Goal: Task Accomplishment & Management: Manage account settings

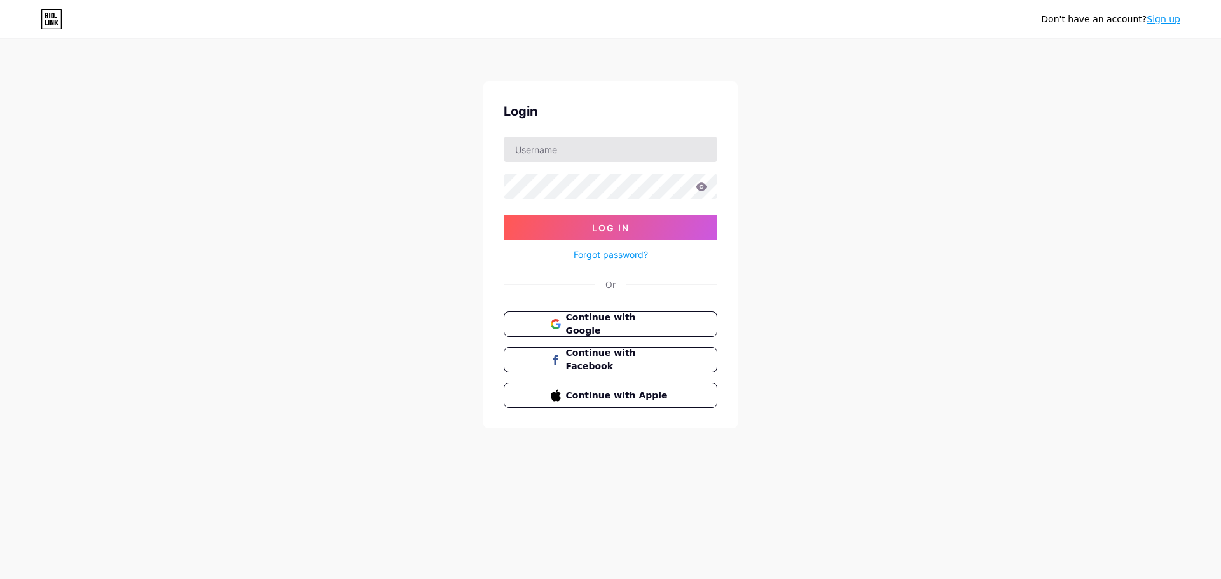
drag, startPoint x: 595, startPoint y: 129, endPoint x: 594, endPoint y: 141, distance: 12.1
click at [594, 129] on div "Login Log In Forgot password? Or Continue with Google Continue with Facebook Co…" at bounding box center [610, 254] width 254 height 347
click at [543, 160] on input "text" at bounding box center [610, 149] width 212 height 25
type input "[EMAIL_ADDRESS][DOMAIN_NAME]"
click at [586, 323] on span "Continue with Google" at bounding box center [618, 324] width 106 height 27
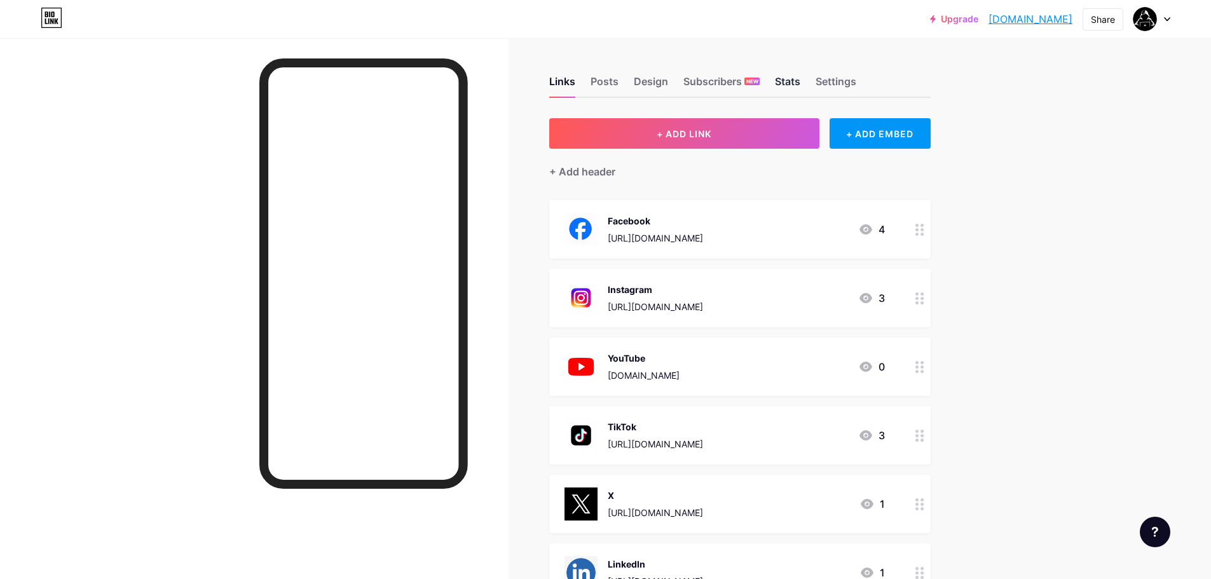
click at [782, 85] on div "Stats" at bounding box center [787, 85] width 25 height 23
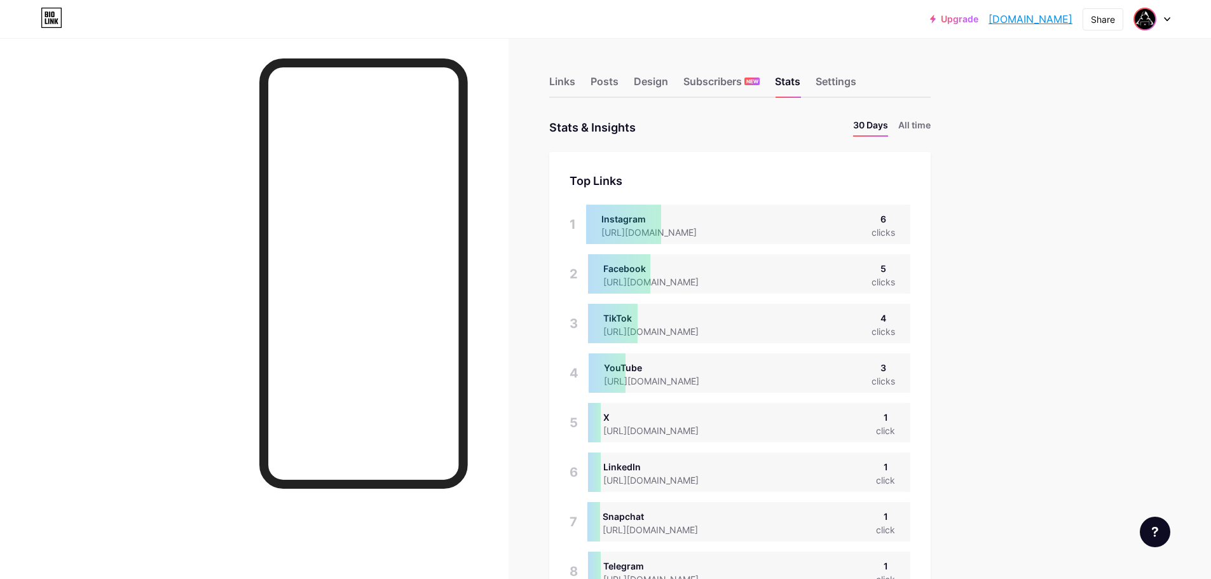
click at [1146, 24] on img at bounding box center [1145, 19] width 20 height 20
click at [654, 81] on div "Design" at bounding box center [651, 85] width 34 height 23
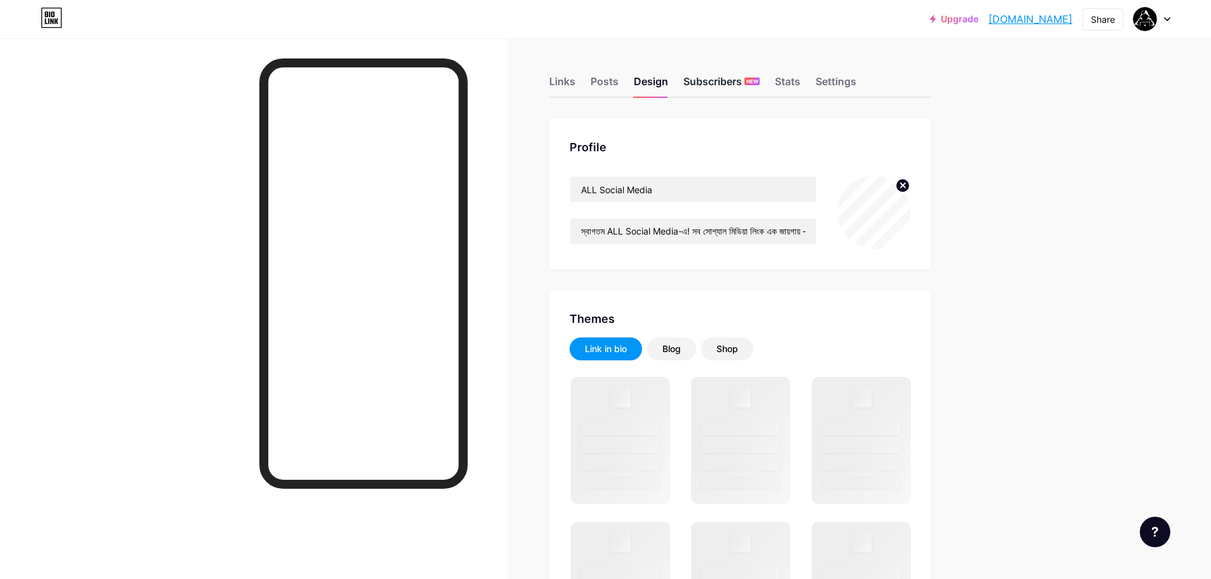
click at [708, 84] on div "Subscribers NEW" at bounding box center [722, 85] width 76 height 23
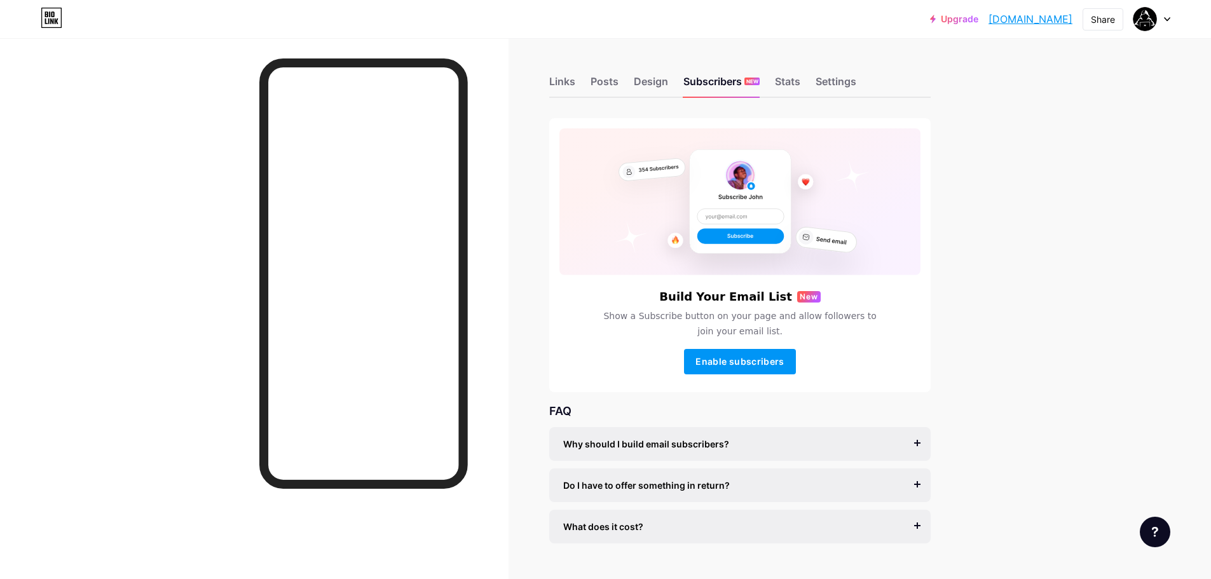
click at [813, 85] on div "Links Posts Design Subscribers NEW Stats Settings" at bounding box center [740, 75] width 382 height 45
drag, startPoint x: 835, startPoint y: 80, endPoint x: 716, endPoint y: 312, distance: 260.8
click at [732, 299] on div "Links Posts Design Subscribers NEW Stats Settings Build Your Email List New Sho…" at bounding box center [492, 322] width 984 height 569
click at [724, 352] on button "Enable subscribers" at bounding box center [740, 361] width 112 height 25
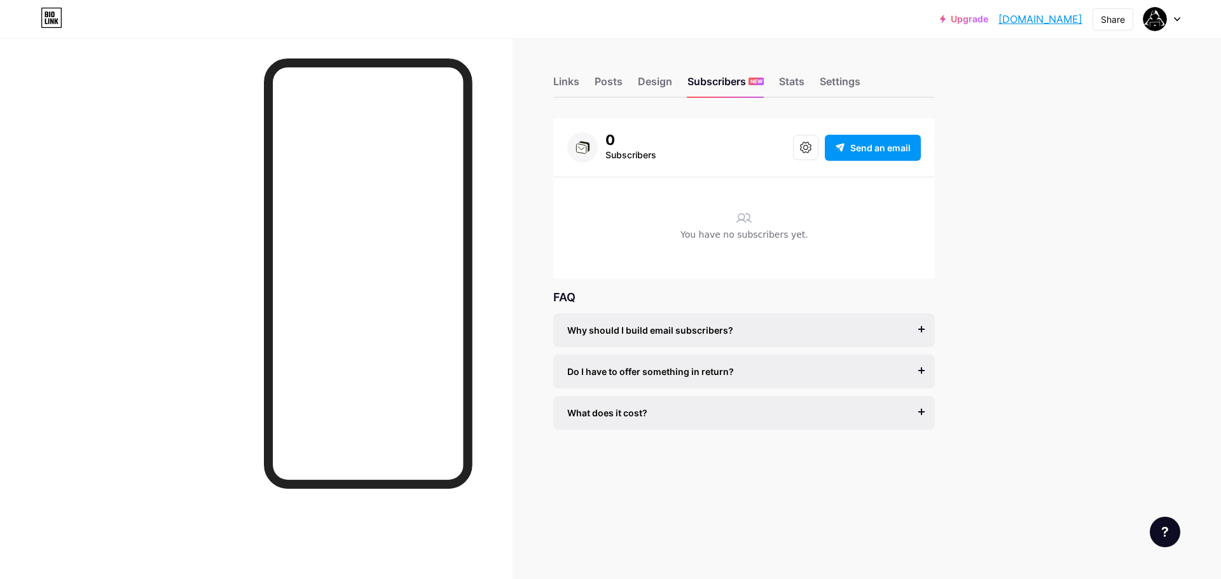
click at [956, 163] on div "Links Posts Design Subscribers NEW Stats Settings 0 Subscribers Send an email Y…" at bounding box center [494, 265] width 988 height 455
click at [841, 81] on div "Settings" at bounding box center [840, 85] width 41 height 23
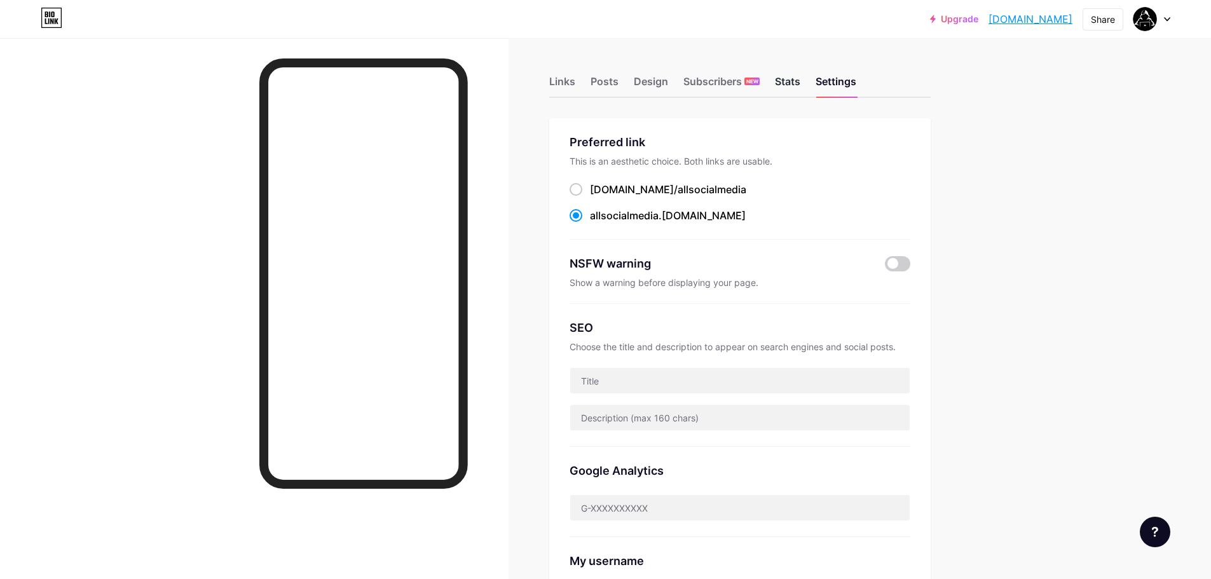
click at [789, 74] on div "Stats" at bounding box center [787, 85] width 25 height 23
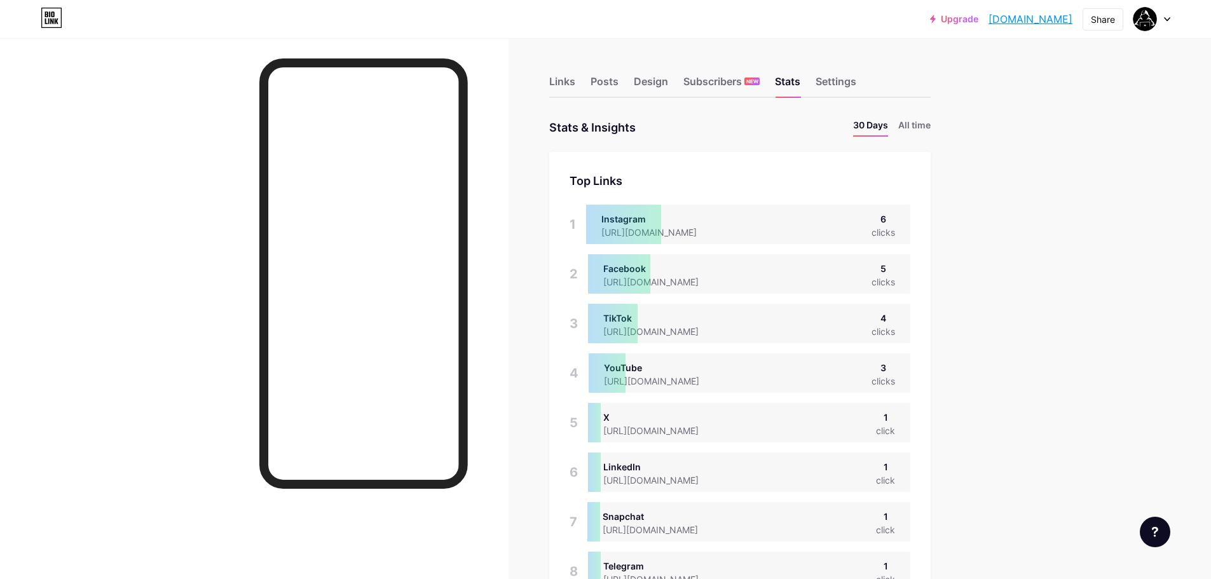
scroll to position [579, 1211]
click at [837, 85] on div "Settings" at bounding box center [836, 85] width 41 height 23
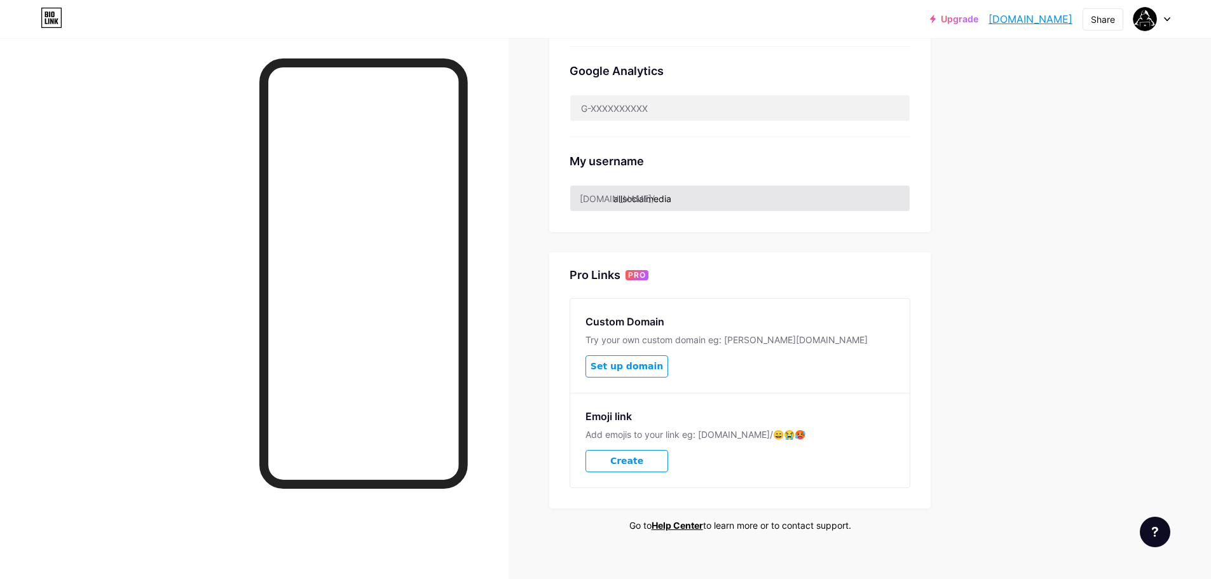
scroll to position [415, 0]
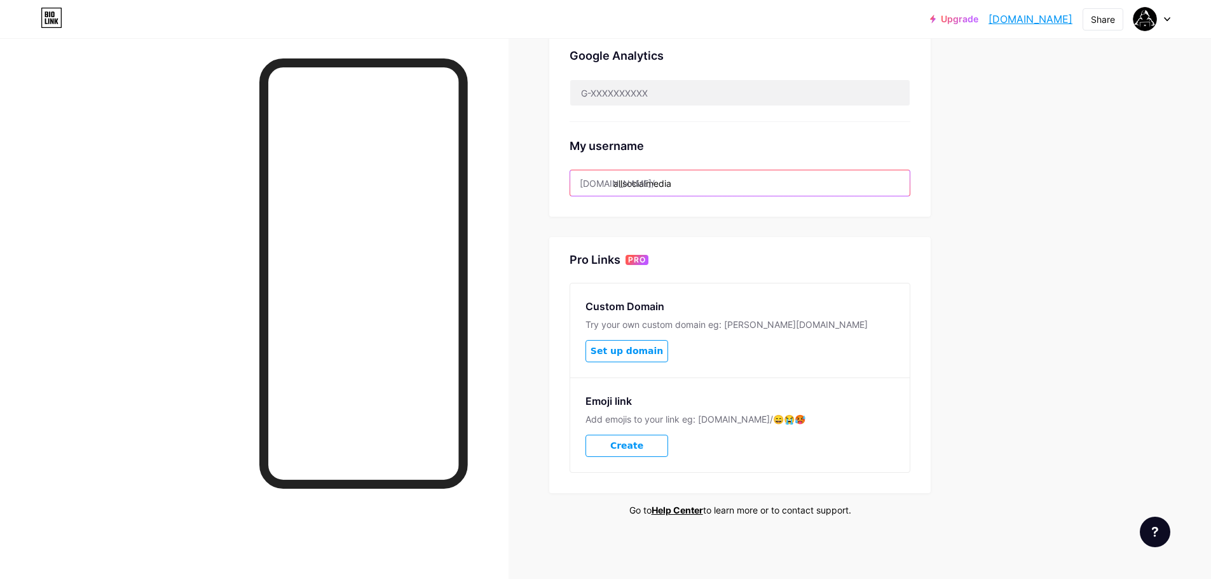
click at [692, 187] on input "allsocialmedia" at bounding box center [740, 182] width 340 height 25
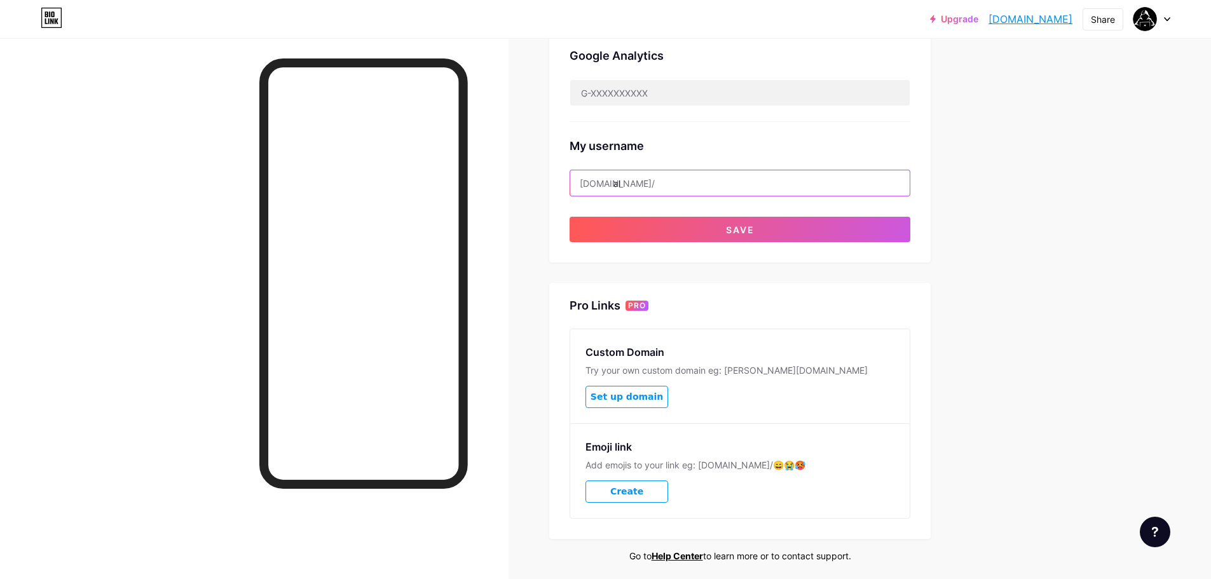
type input "a"
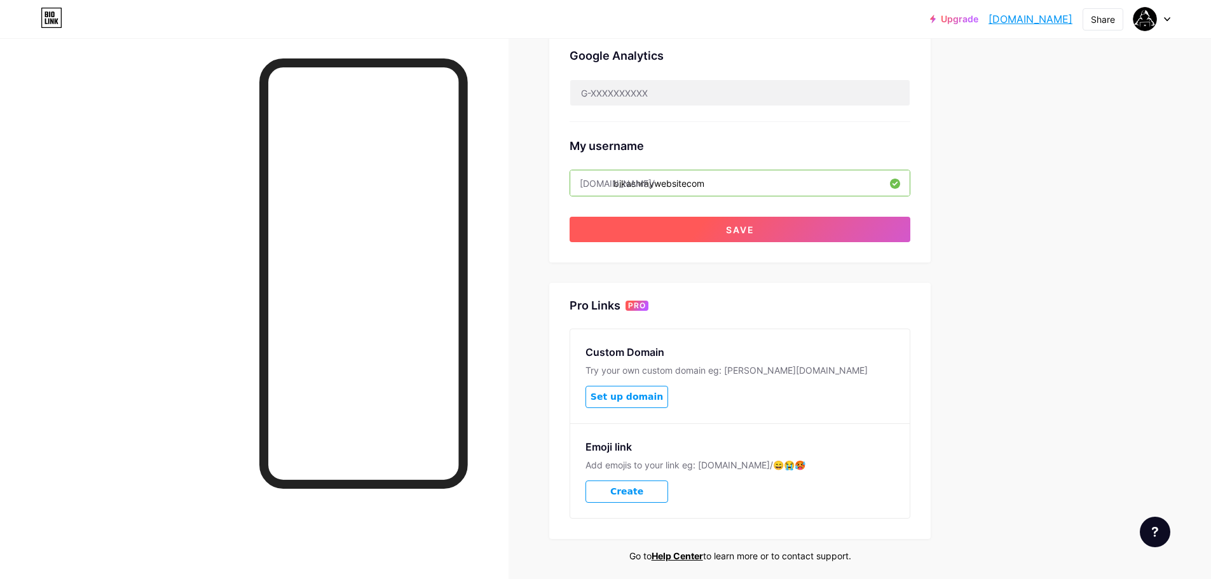
type input "bikashraywebsitecom"
click at [689, 228] on button "Save" at bounding box center [740, 229] width 341 height 25
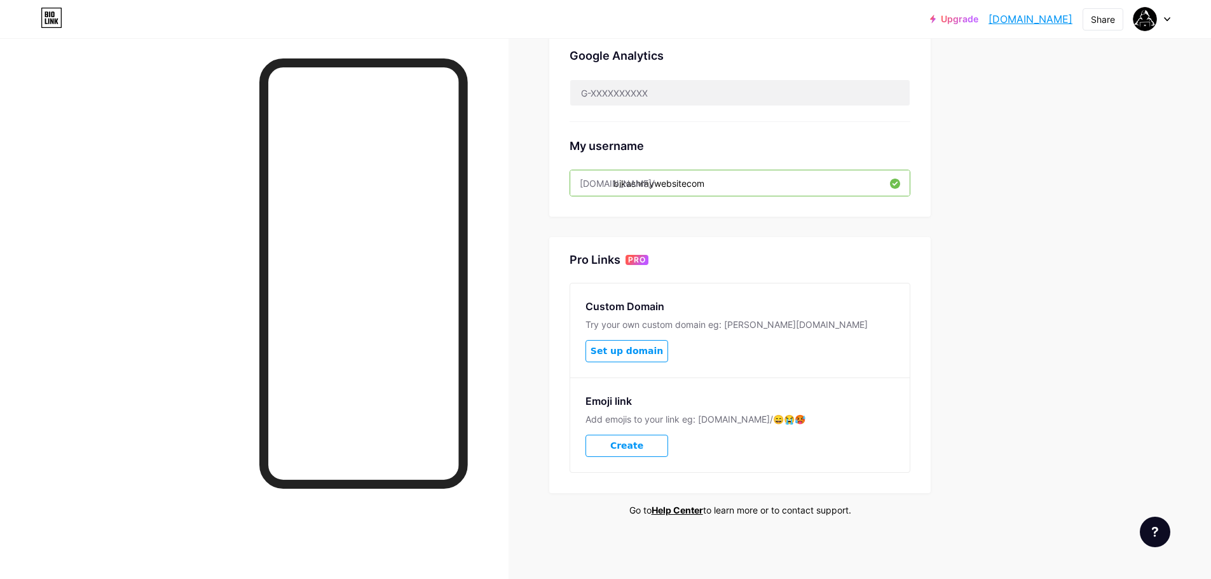
click at [617, 453] on button "Create" at bounding box center [627, 446] width 83 height 22
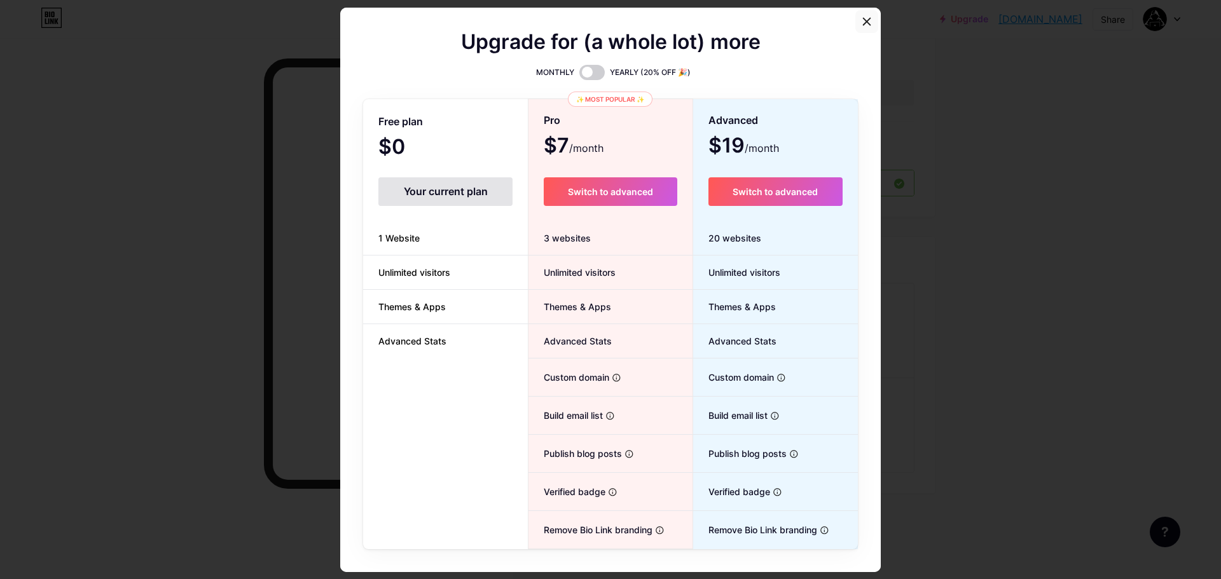
click at [865, 24] on icon at bounding box center [866, 21] width 7 height 7
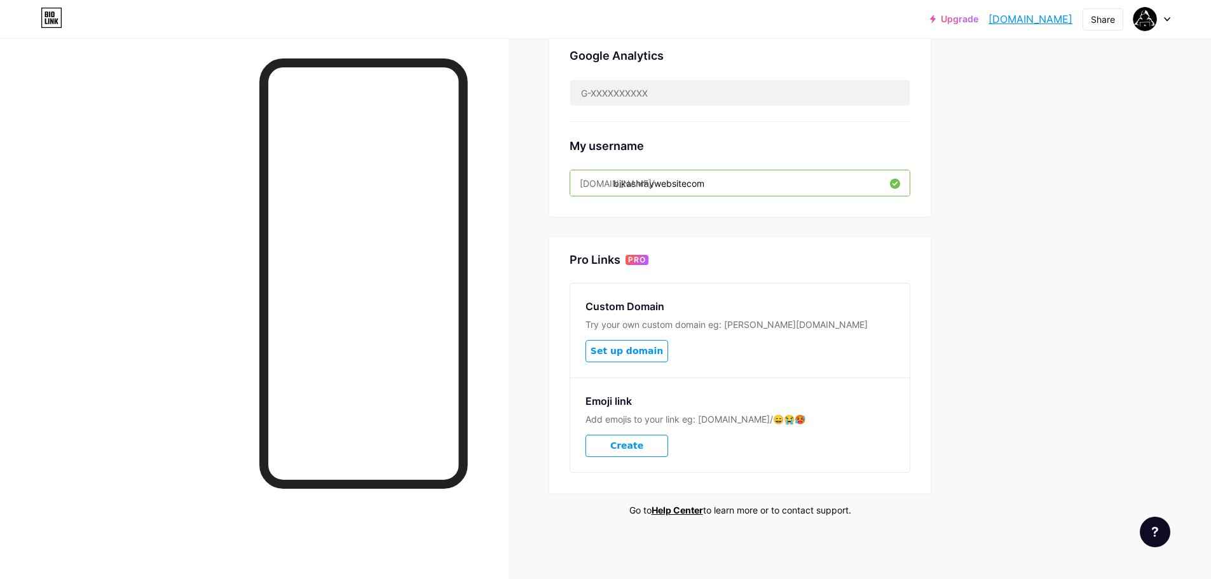
click at [631, 350] on span "Set up domain" at bounding box center [627, 351] width 72 height 11
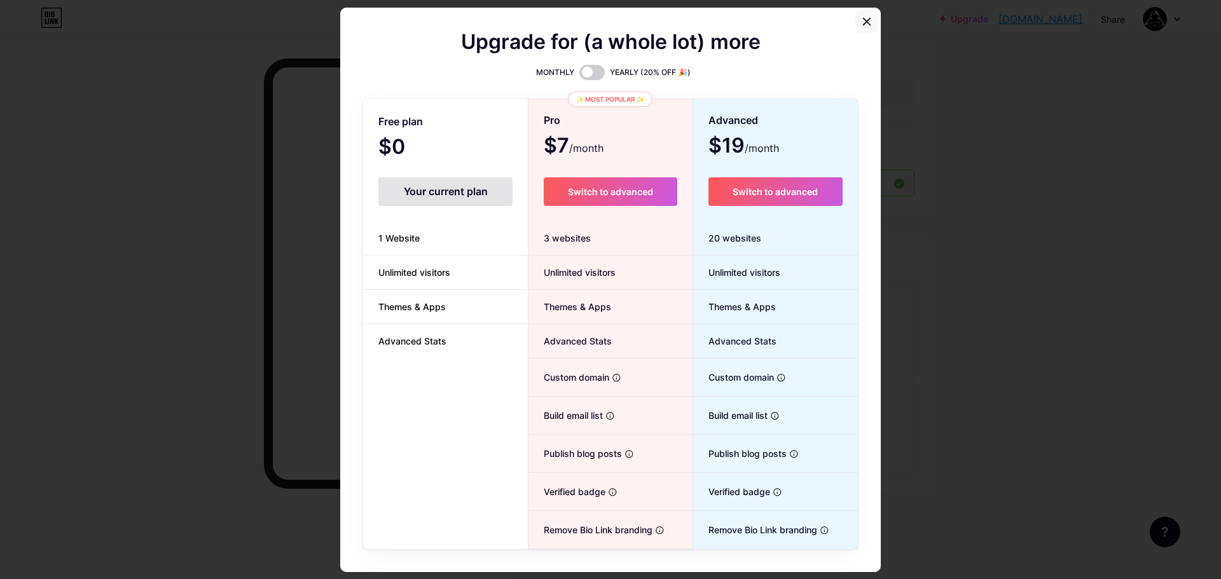
click at [850, 18] on div "Upgrade for (a whole lot) more MONTHLY YEARLY (20% OFF 🎉) Free plan $0 /month Y…" at bounding box center [610, 290] width 540 height 565
click at [856, 18] on div at bounding box center [866, 21] width 23 height 23
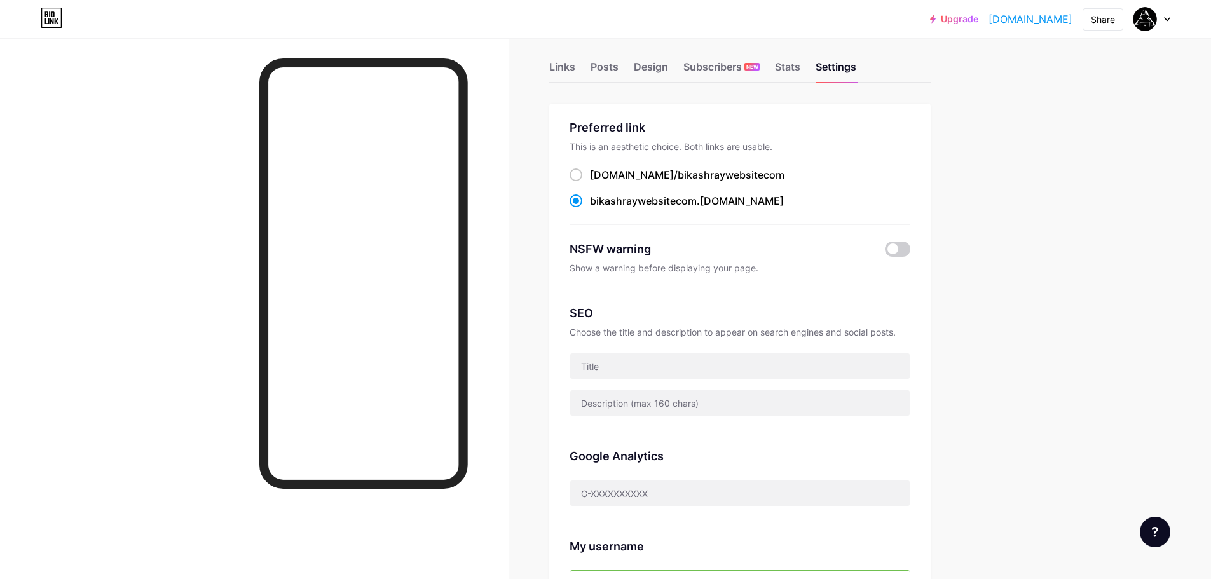
scroll to position [0, 0]
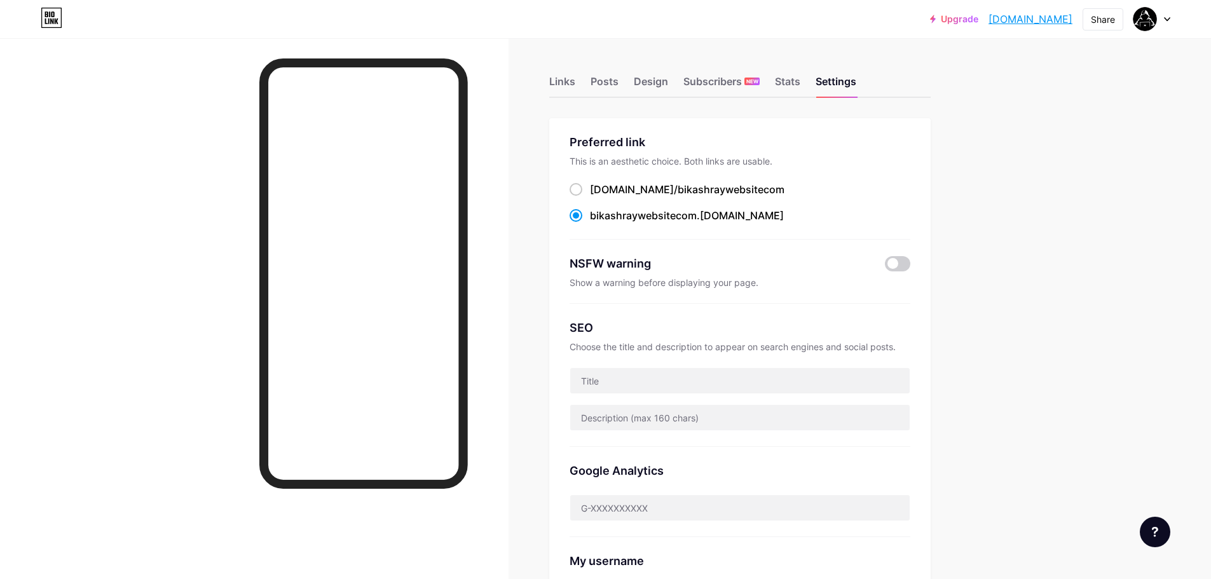
click at [716, 72] on div "Links Posts Design Subscribers NEW Stats Settings" at bounding box center [740, 75] width 382 height 45
click at [724, 78] on div "Subscribers NEW" at bounding box center [722, 85] width 76 height 23
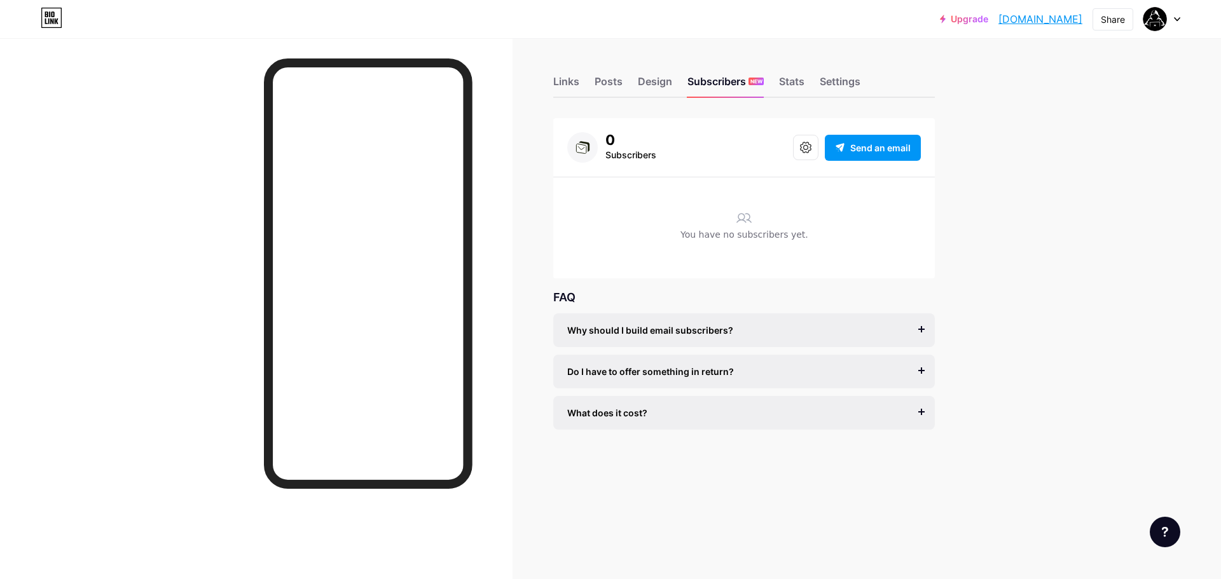
click at [724, 239] on div "You have no subscribers yet." at bounding box center [744, 238] width 354 height 20
click at [794, 81] on div "Stats" at bounding box center [791, 85] width 25 height 23
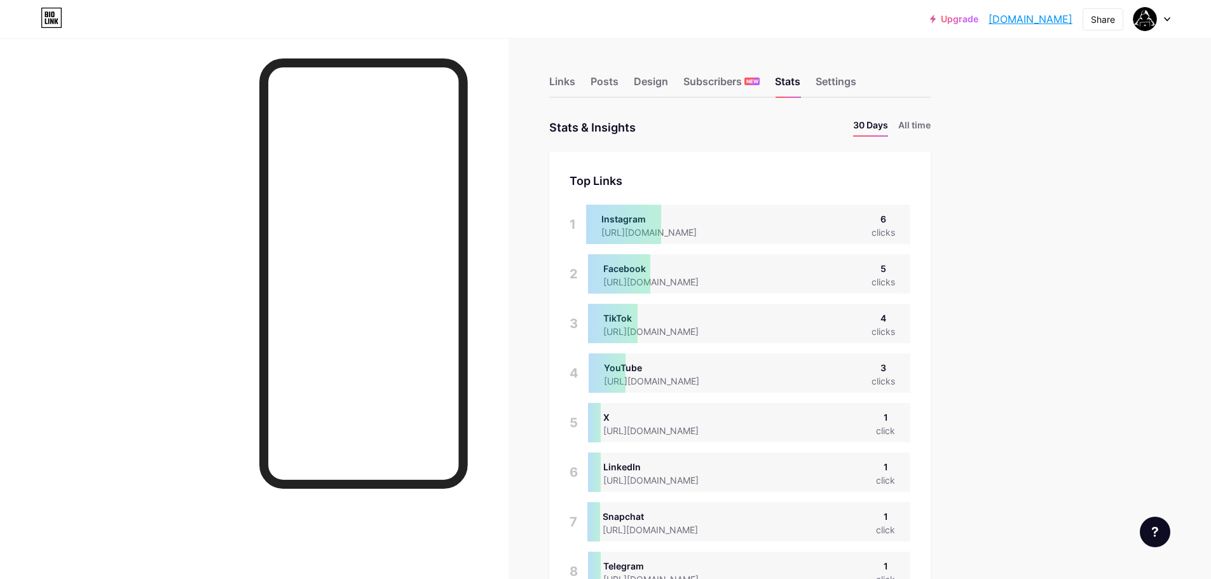
scroll to position [579, 1211]
click at [822, 237] on div "Instagram [URL][DOMAIN_NAME] 6 clicks" at bounding box center [748, 224] width 324 height 39
click at [818, 235] on div "Instagram [URL][DOMAIN_NAME] 6 clicks" at bounding box center [748, 224] width 324 height 39
click at [881, 227] on div "clicks" at bounding box center [884, 232] width 24 height 13
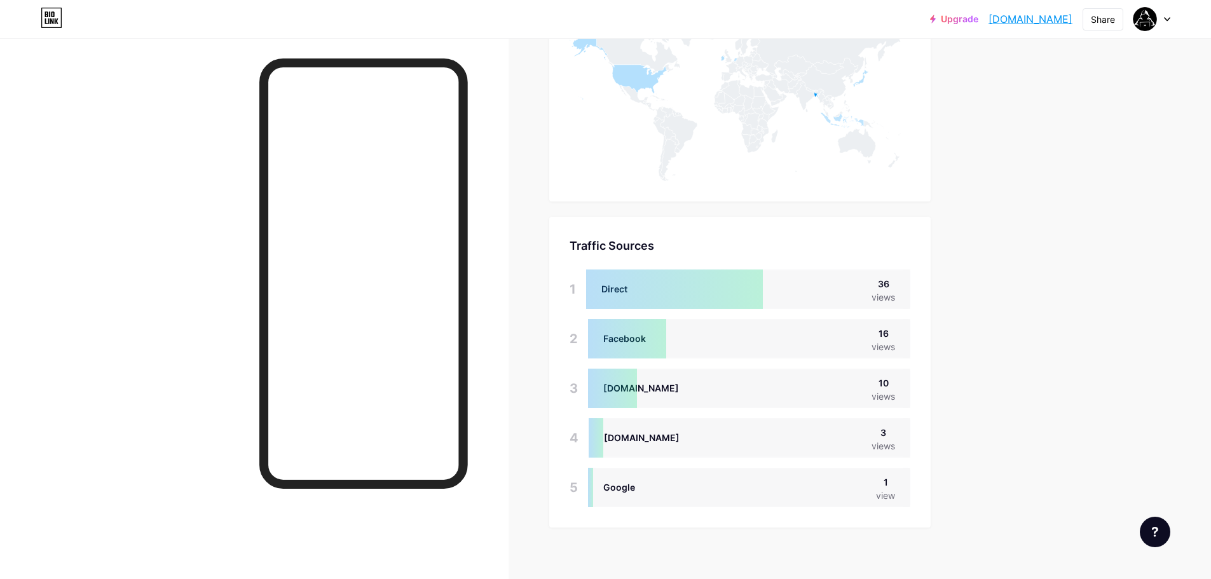
scroll to position [1256, 0]
